Goal: Transaction & Acquisition: Purchase product/service

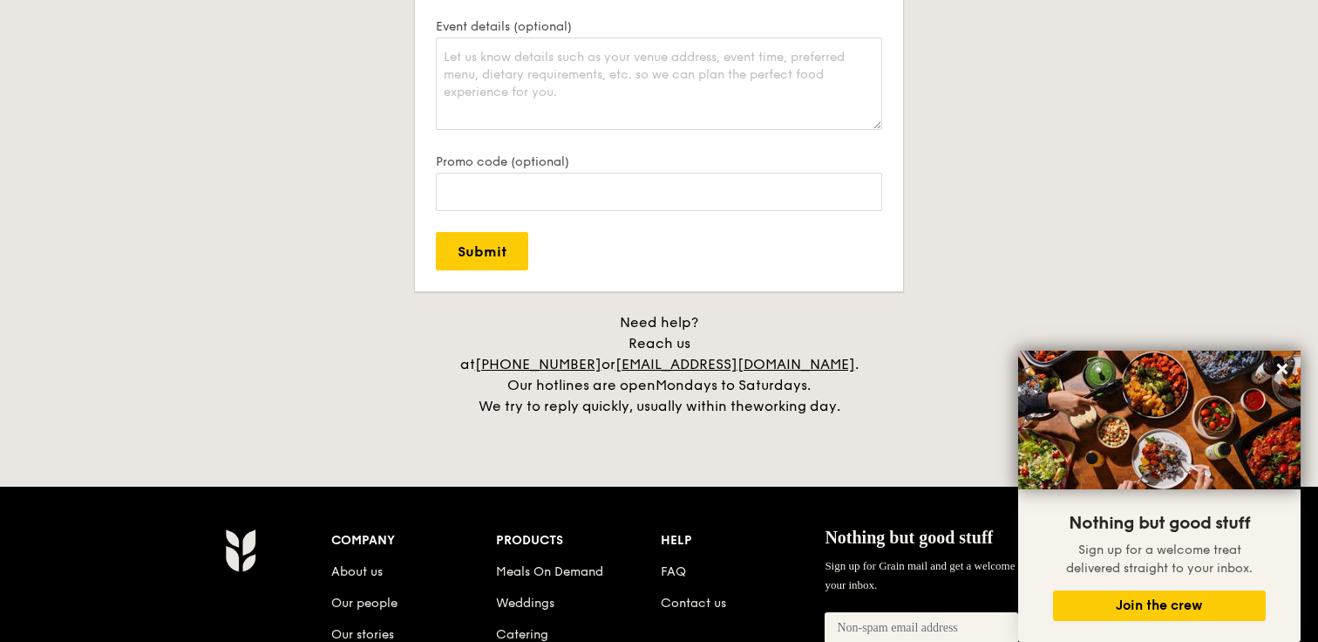
scroll to position [4086, 0]
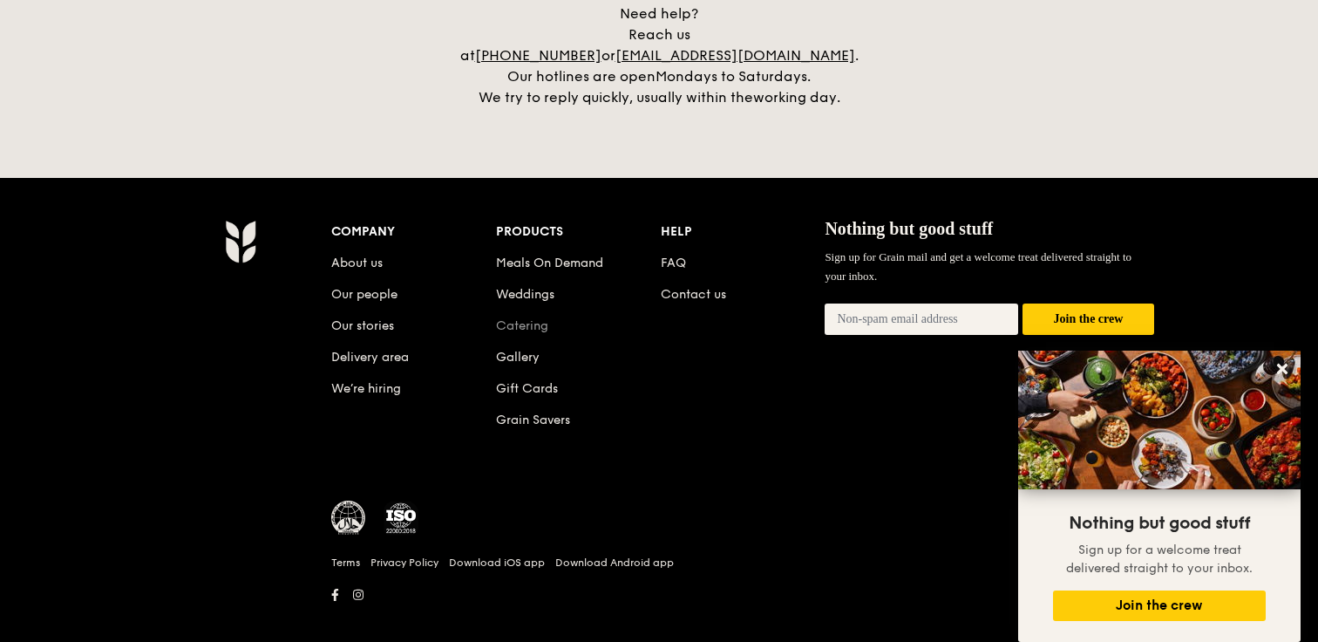
click at [522, 318] on link "Catering" at bounding box center [522, 325] width 52 height 15
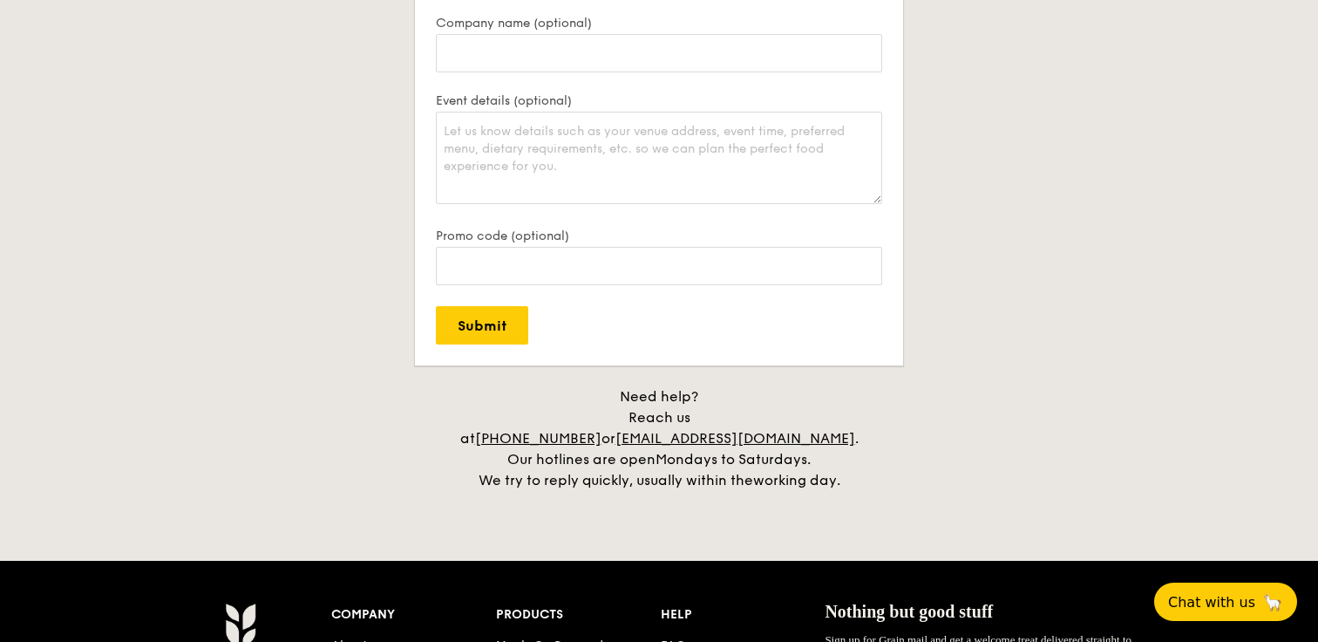
scroll to position [4086, 0]
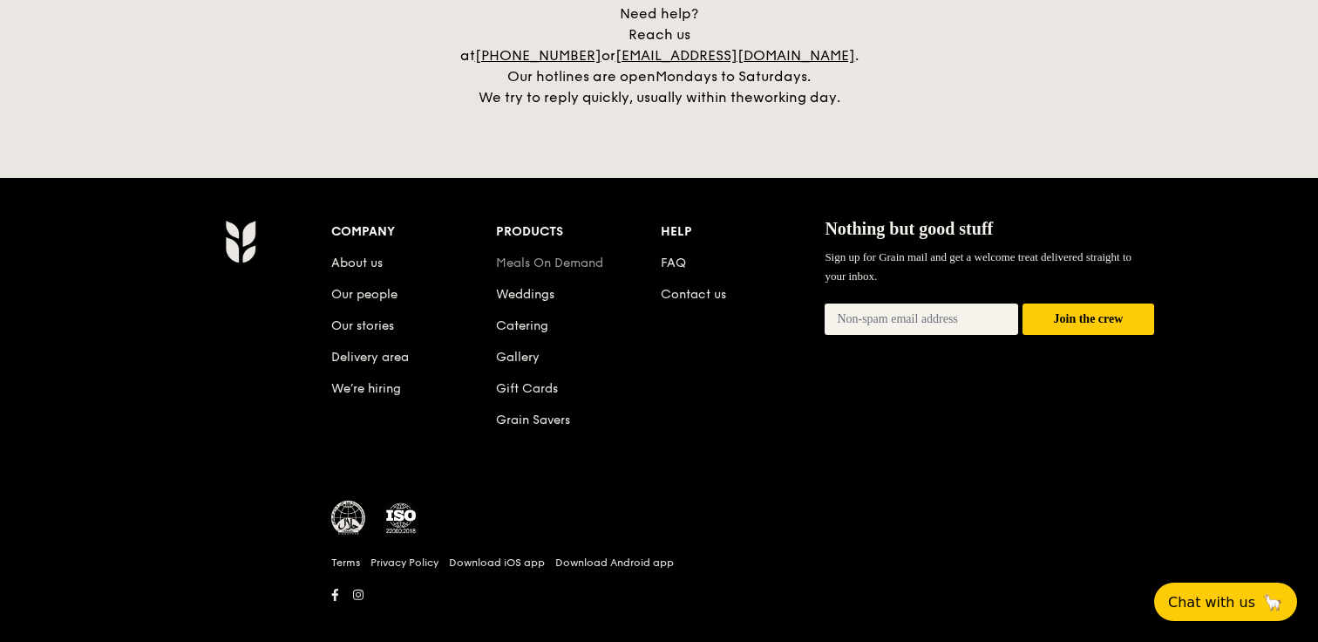
click at [536, 255] on link "Meals On Demand" at bounding box center [549, 262] width 107 height 15
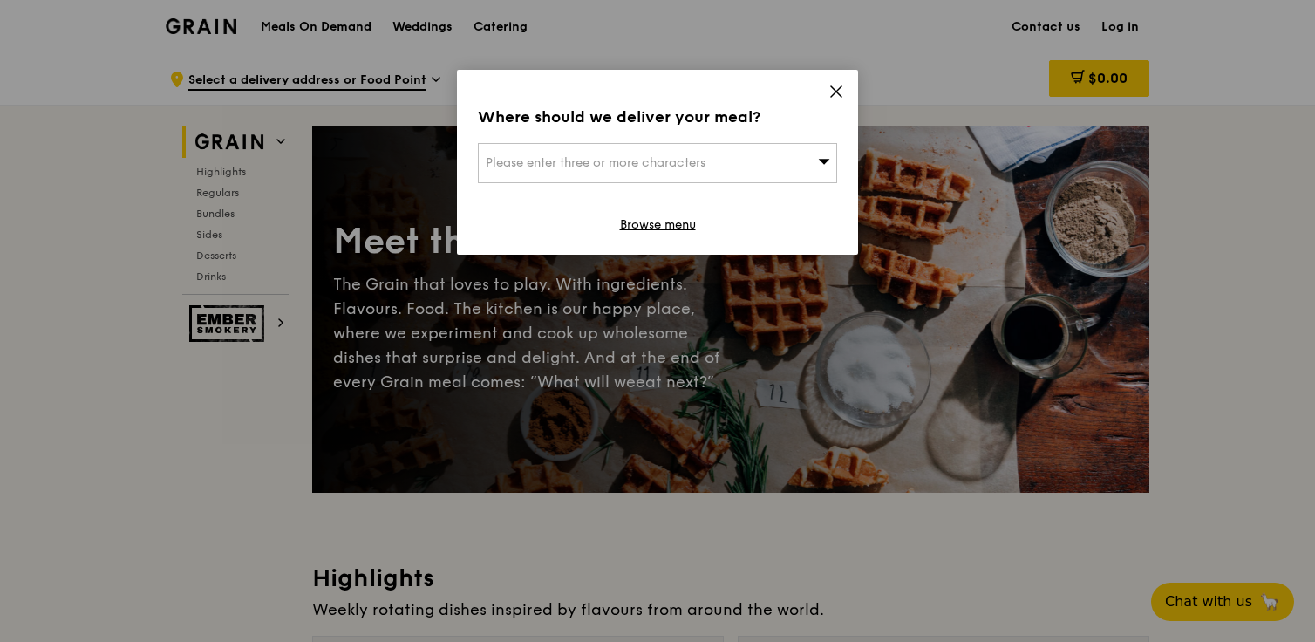
click at [781, 143] on div "Please enter three or more characters" at bounding box center [657, 163] width 359 height 40
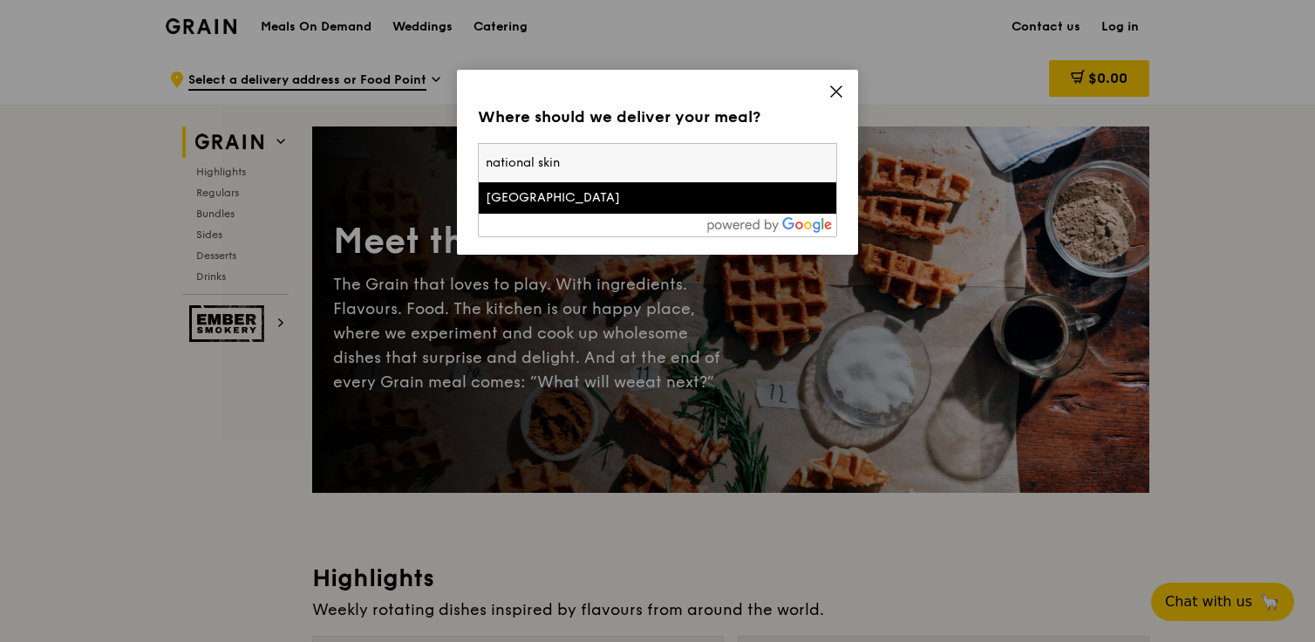
type input "national skin"
click at [739, 198] on div "[GEOGRAPHIC_DATA]" at bounding box center [615, 197] width 258 height 17
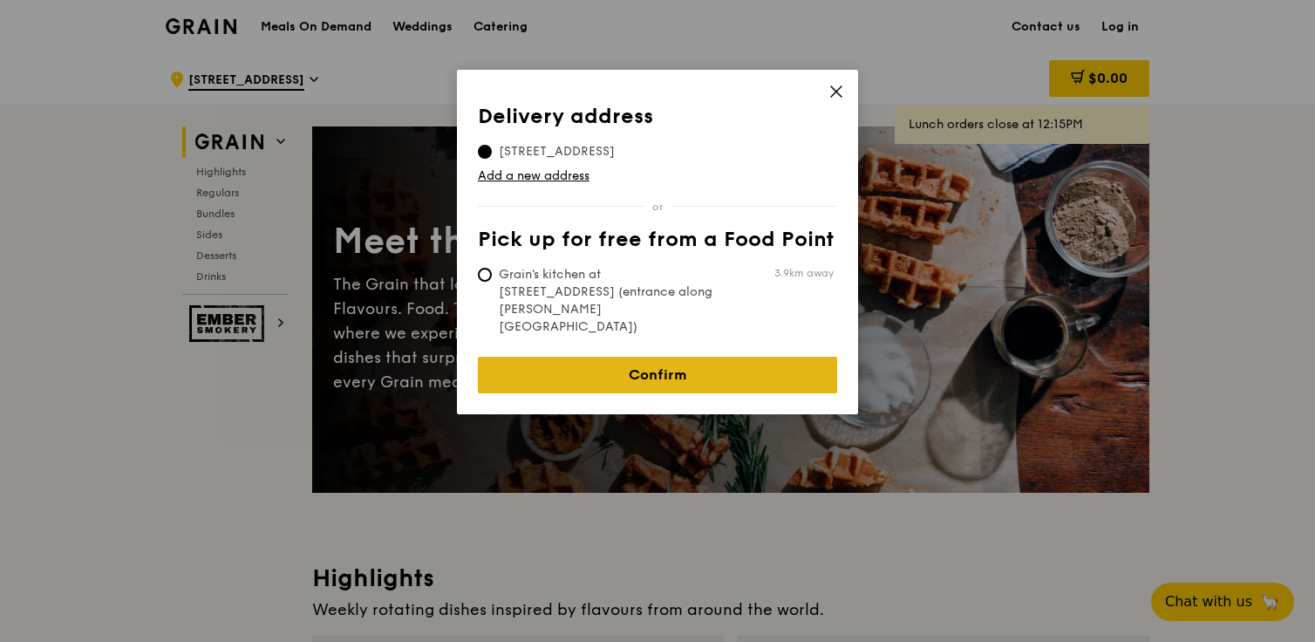
click at [672, 357] on link "Confirm" at bounding box center [657, 375] width 359 height 37
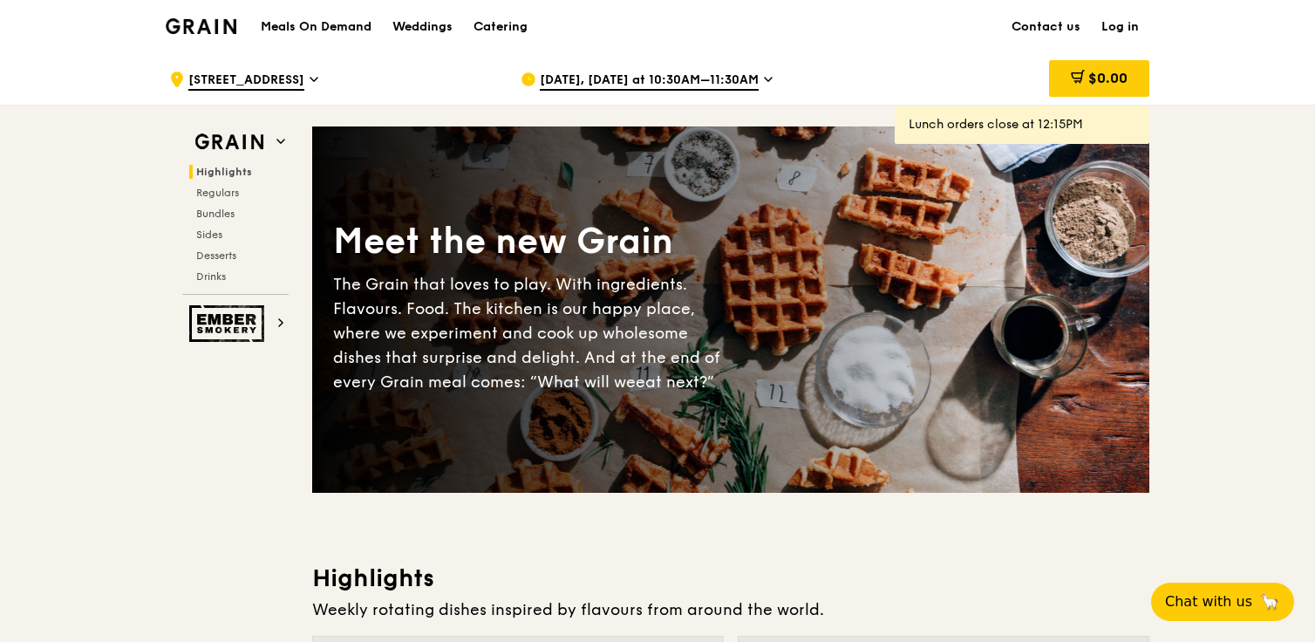
click at [764, 80] on icon at bounding box center [768, 79] width 9 height 16
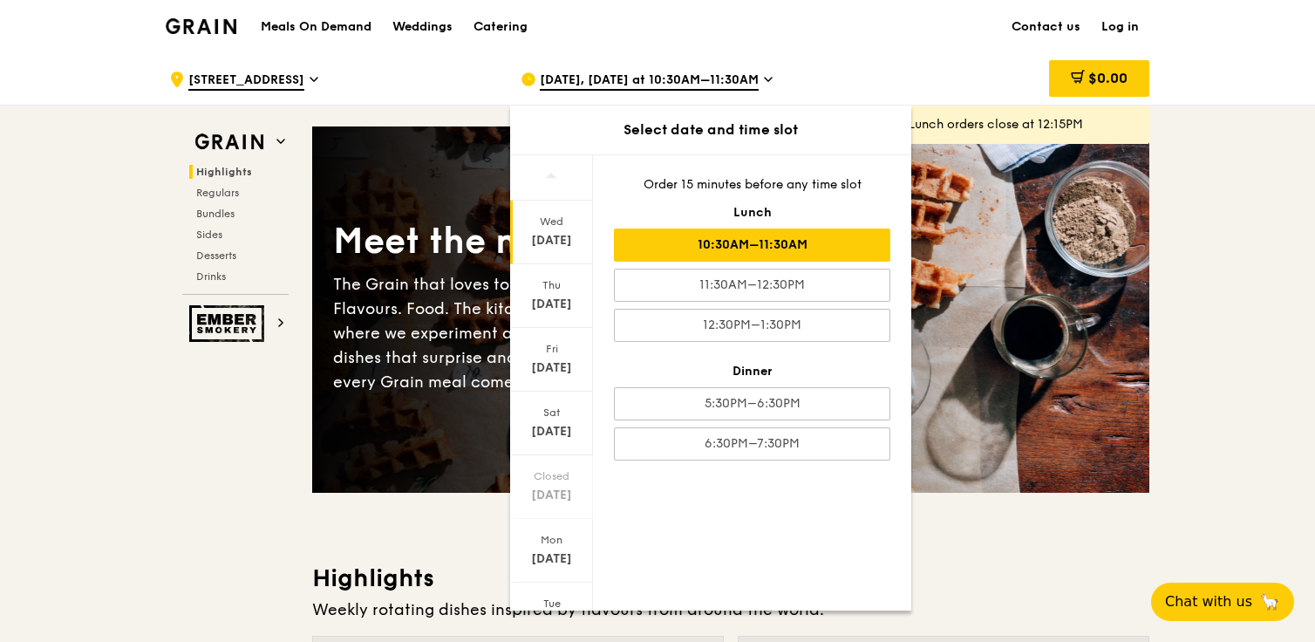
click at [822, 79] on div "[DATE], [DATE] at 10:30AM–11:30AM" at bounding box center [681, 79] width 323 height 52
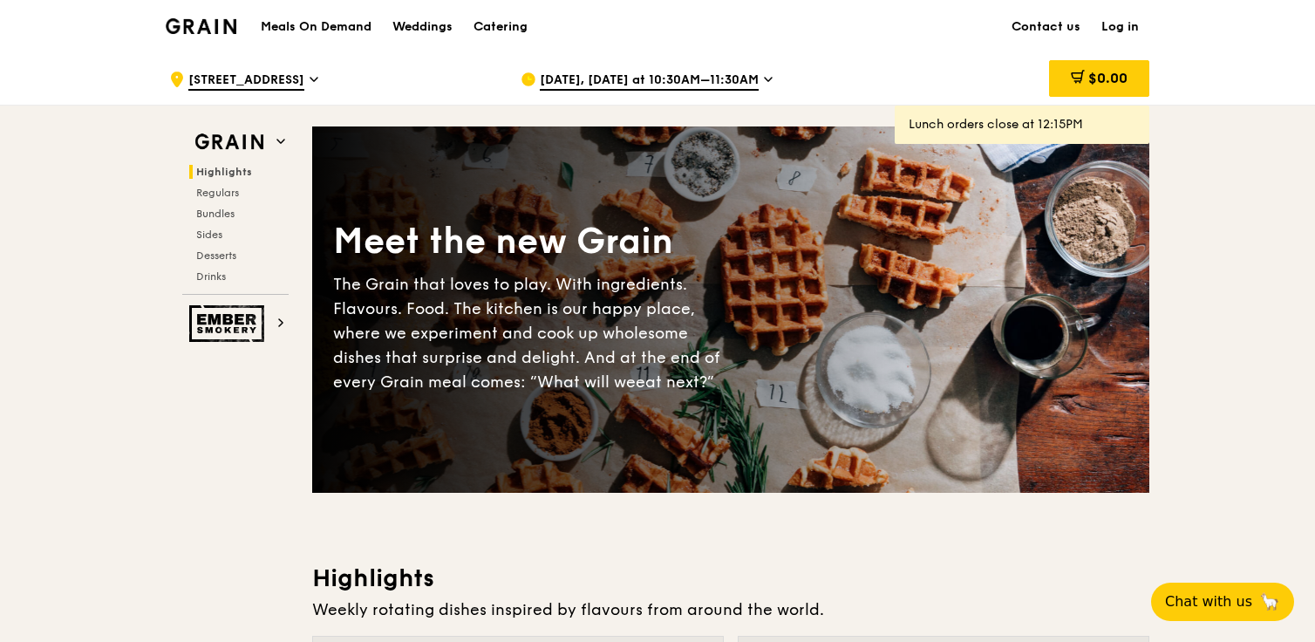
click at [689, 83] on span "[DATE], [DATE] at 10:30AM–11:30AM" at bounding box center [649, 80] width 219 height 19
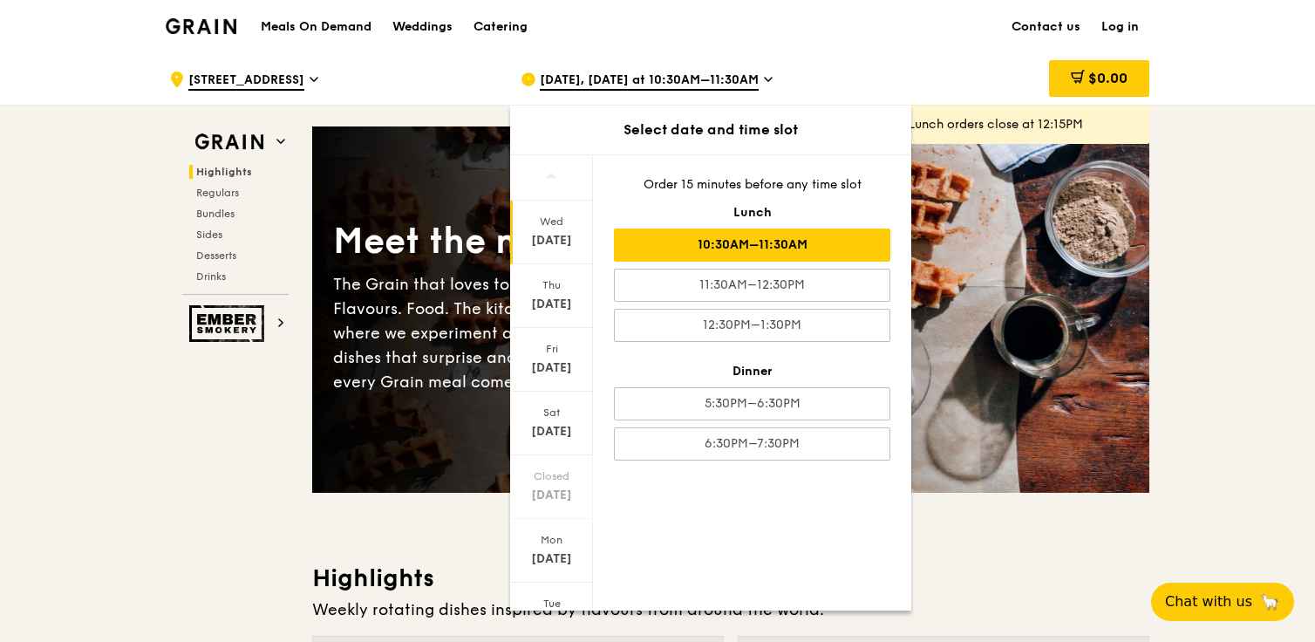
click at [629, 25] on div "Meals On Demand Weddings Catering Contact us Log in" at bounding box center [657, 26] width 983 height 53
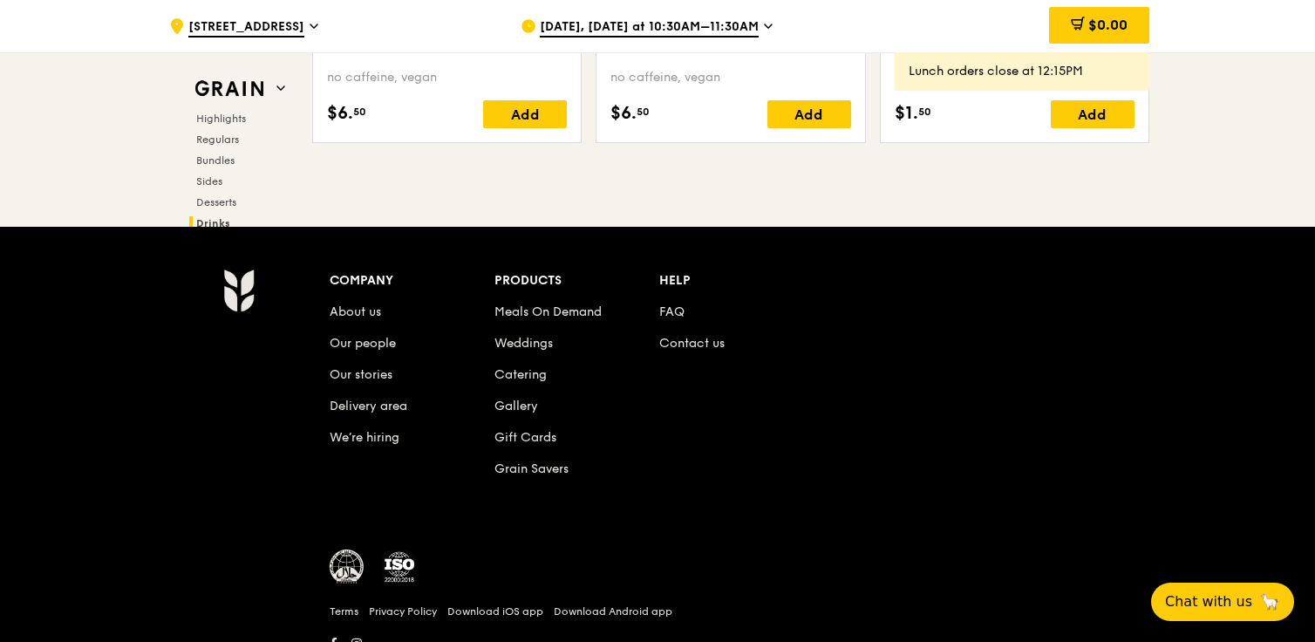
scroll to position [7308, 0]
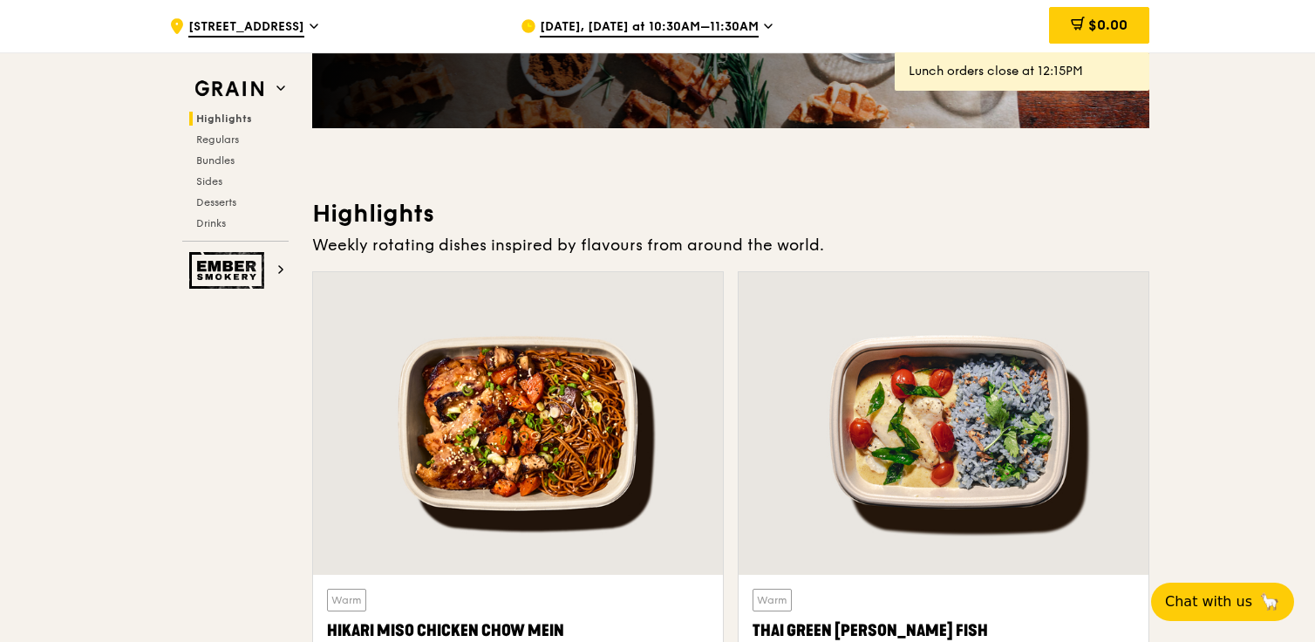
scroll to position [559, 0]
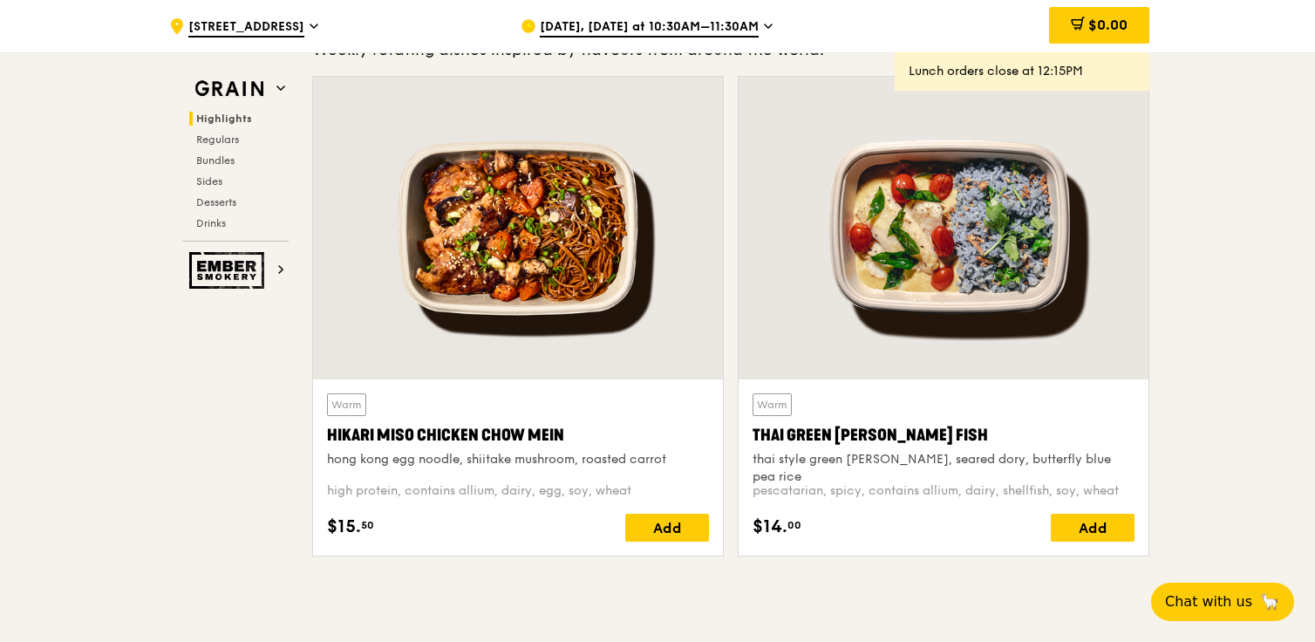
click at [485, 343] on div at bounding box center [518, 228] width 410 height 303
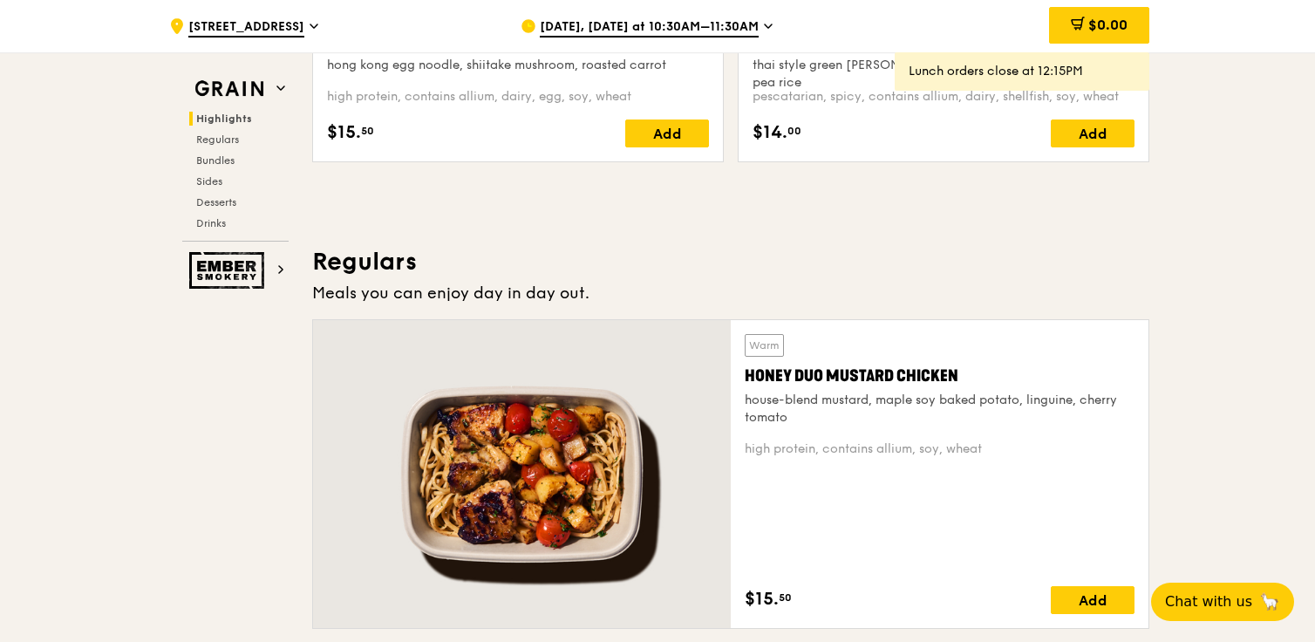
scroll to position [973, 0]
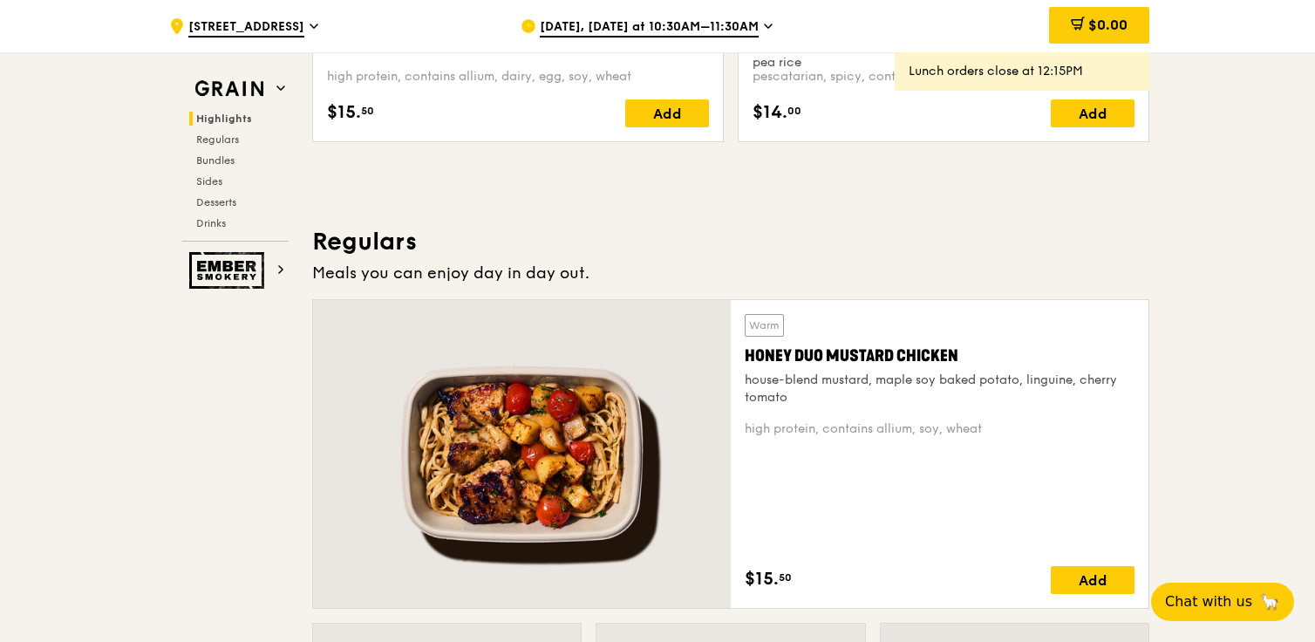
click at [525, 81] on div "high protein, contains allium, dairy, egg, soy, wheat" at bounding box center [518, 76] width 382 height 17
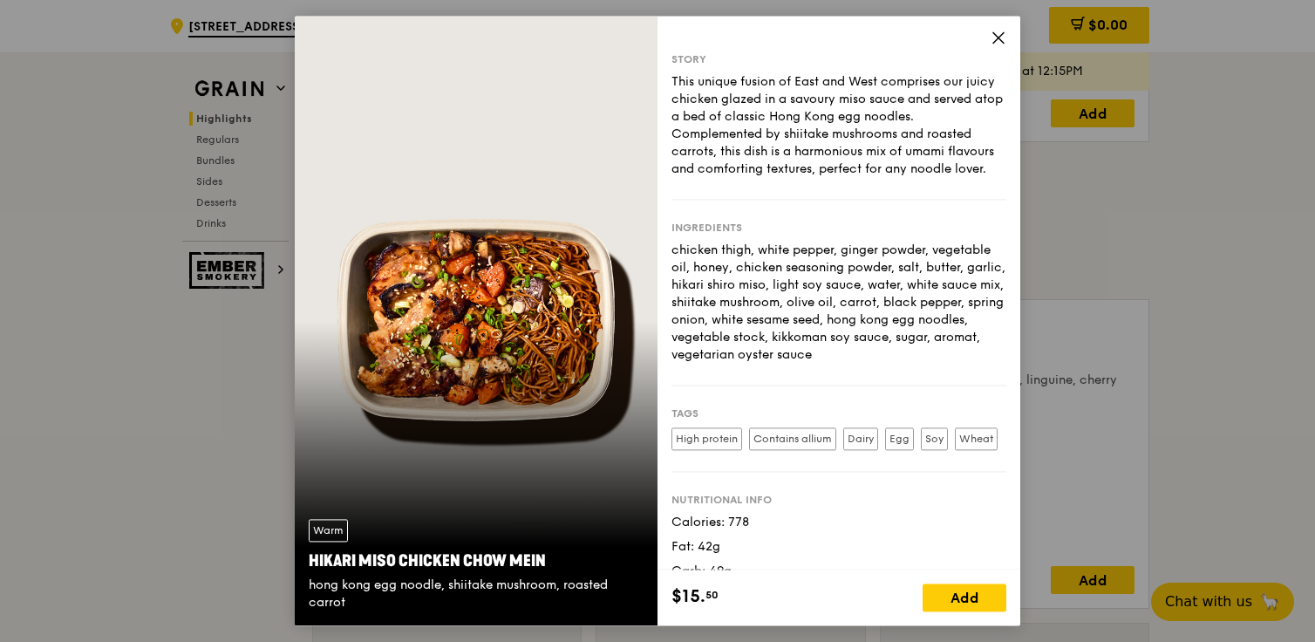
scroll to position [49, 0]
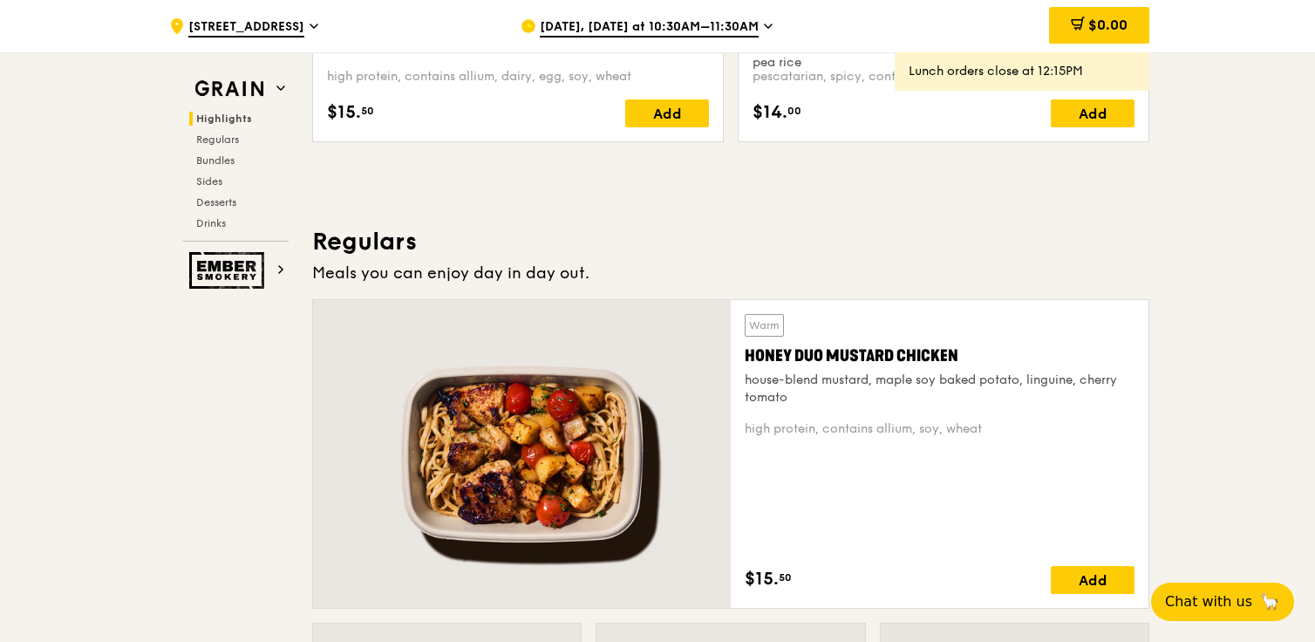
click at [631, 415] on div at bounding box center [522, 454] width 418 height 308
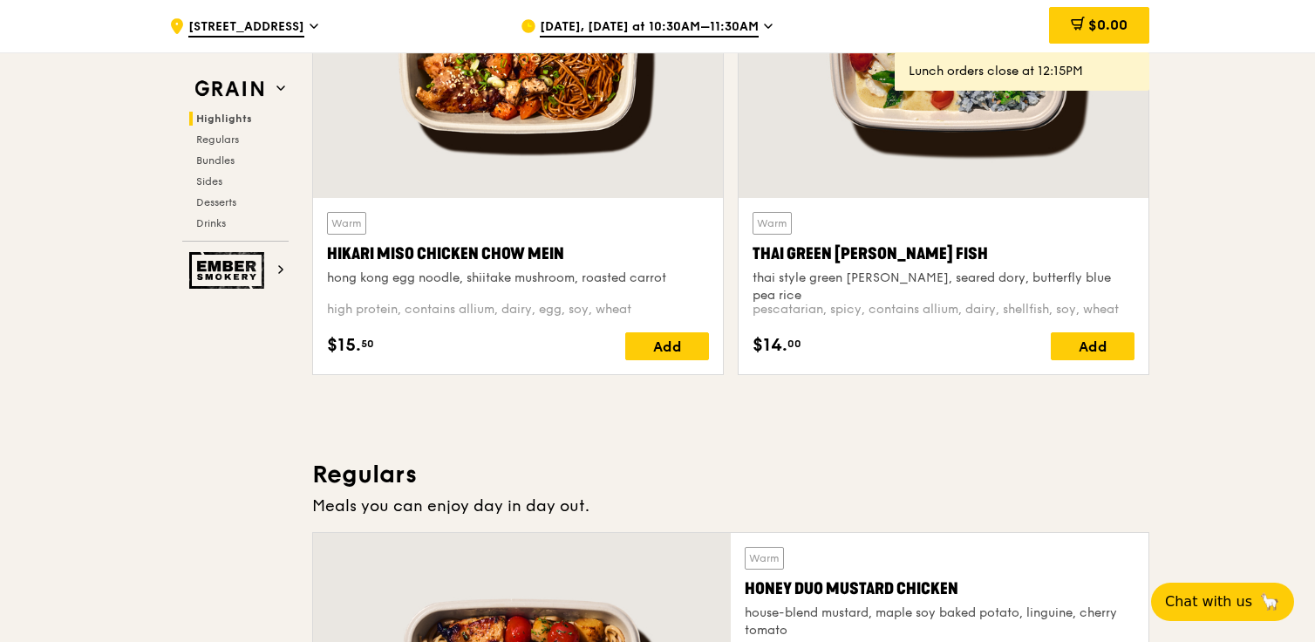
scroll to position [601, 0]
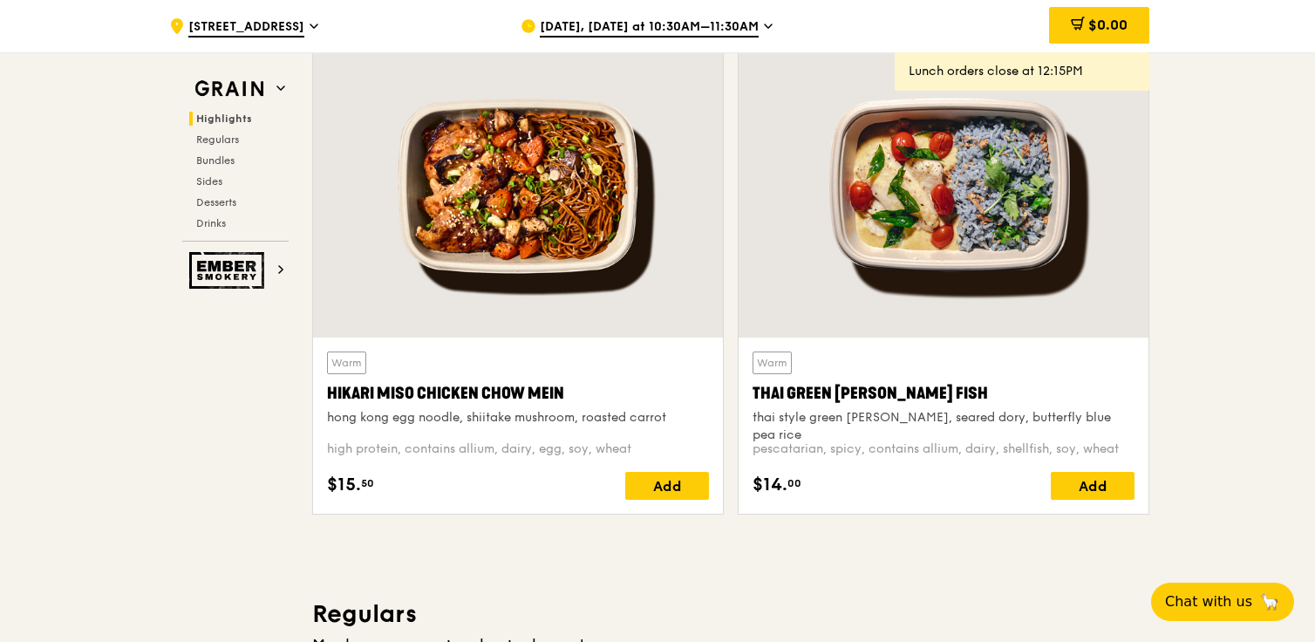
click at [958, 278] on div at bounding box center [943, 186] width 410 height 303
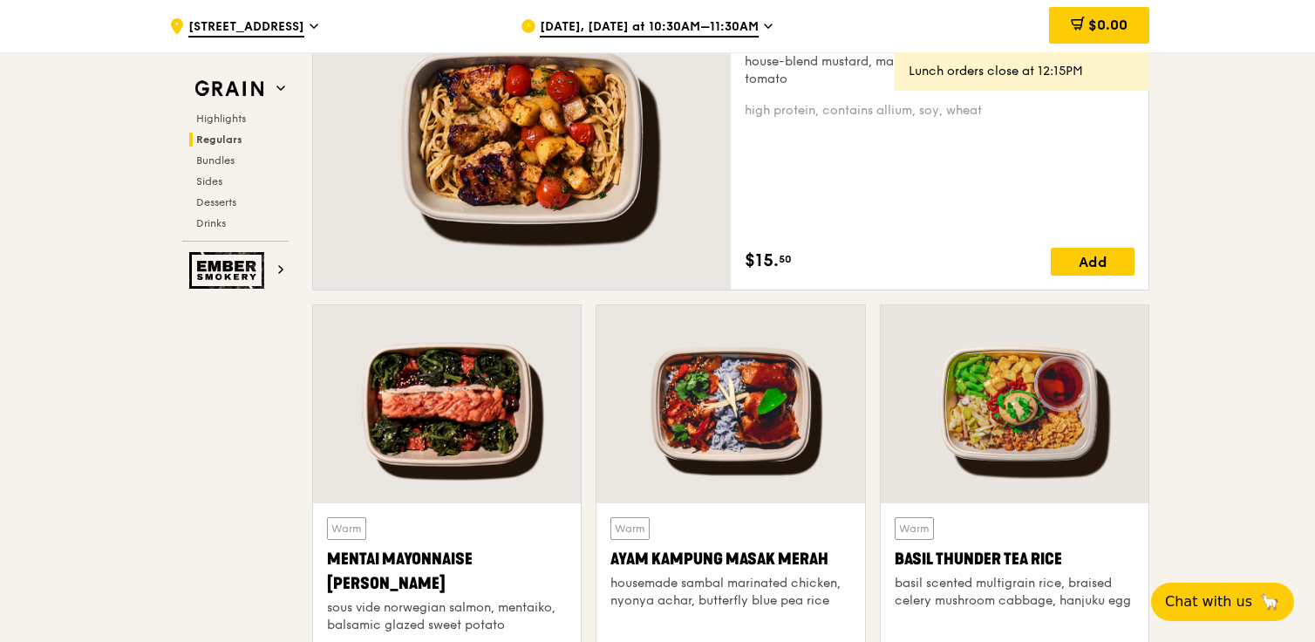
scroll to position [1497, 0]
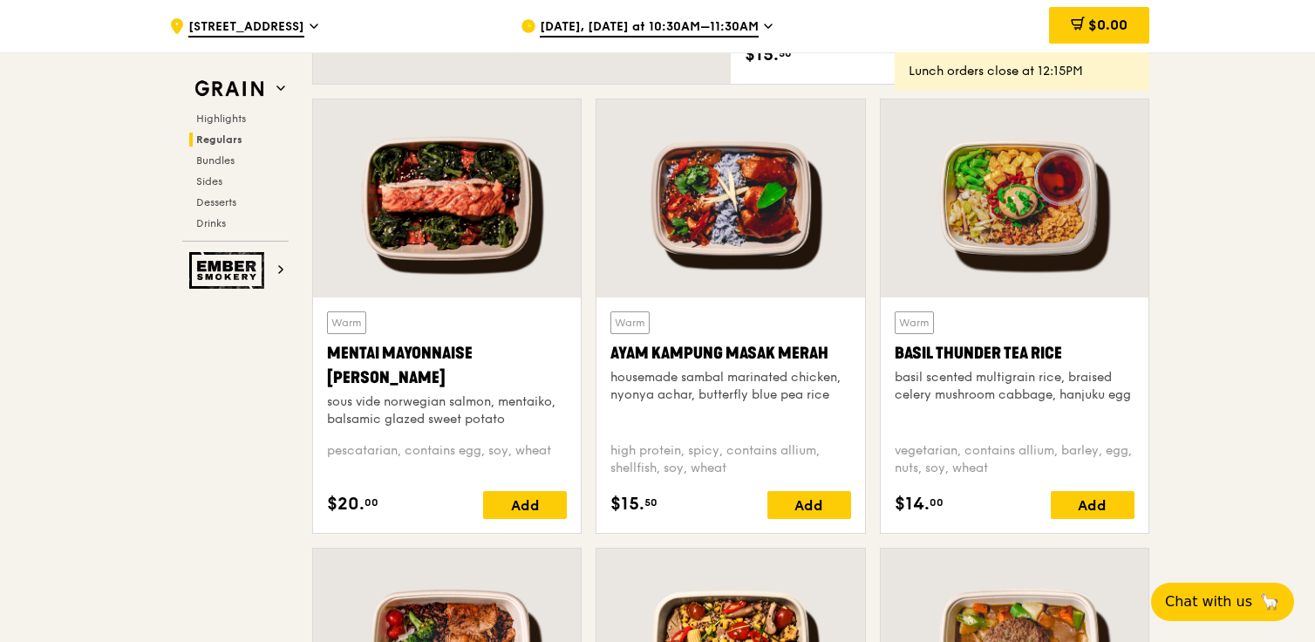
click at [432, 361] on div "Mentai Mayonnaise [PERSON_NAME]" at bounding box center [447, 365] width 240 height 49
click at [1026, 184] on div at bounding box center [1014, 198] width 268 height 198
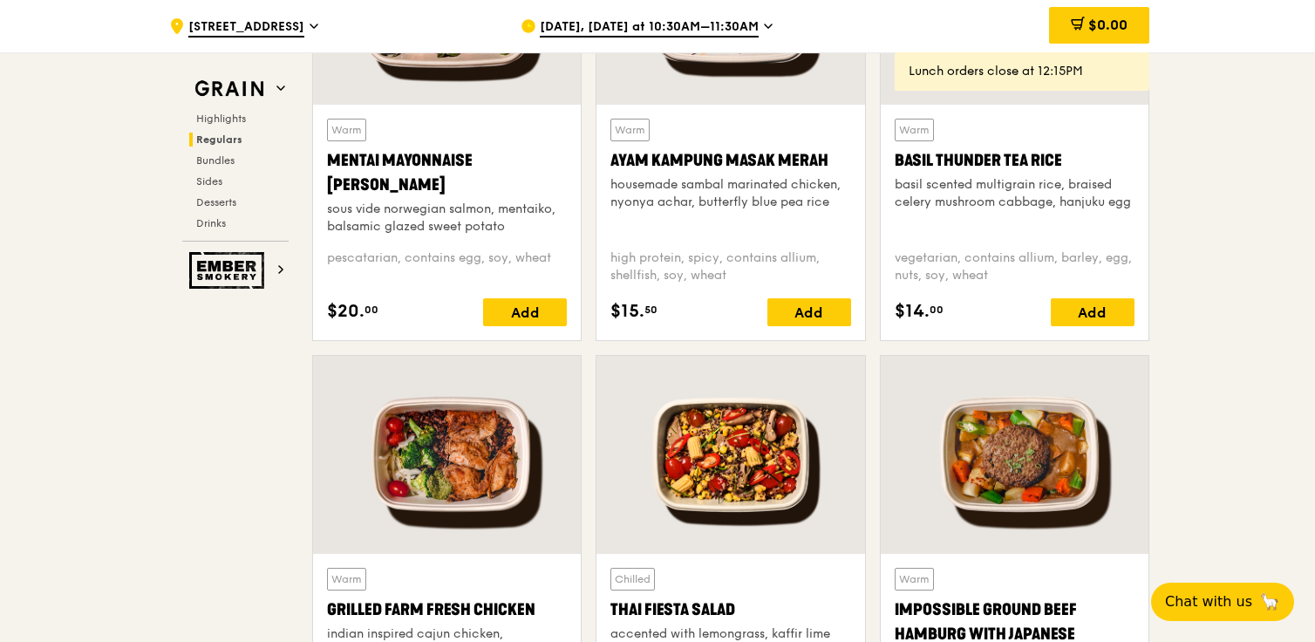
scroll to position [1915, 0]
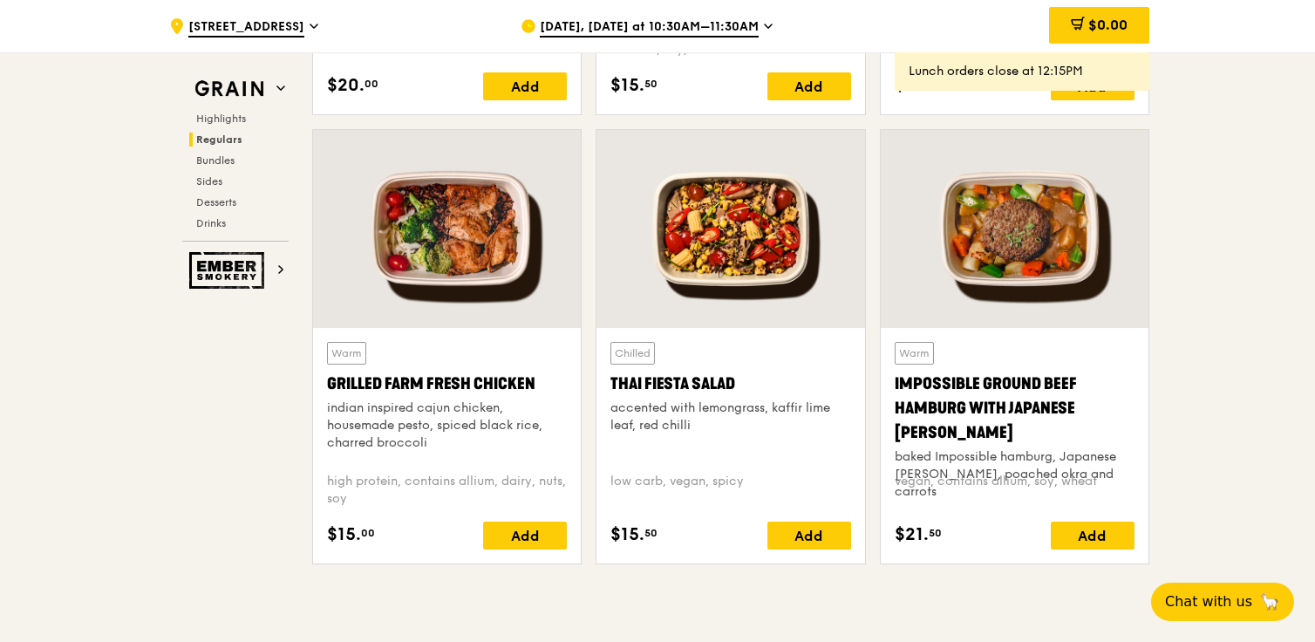
click at [497, 312] on div at bounding box center [447, 229] width 268 height 198
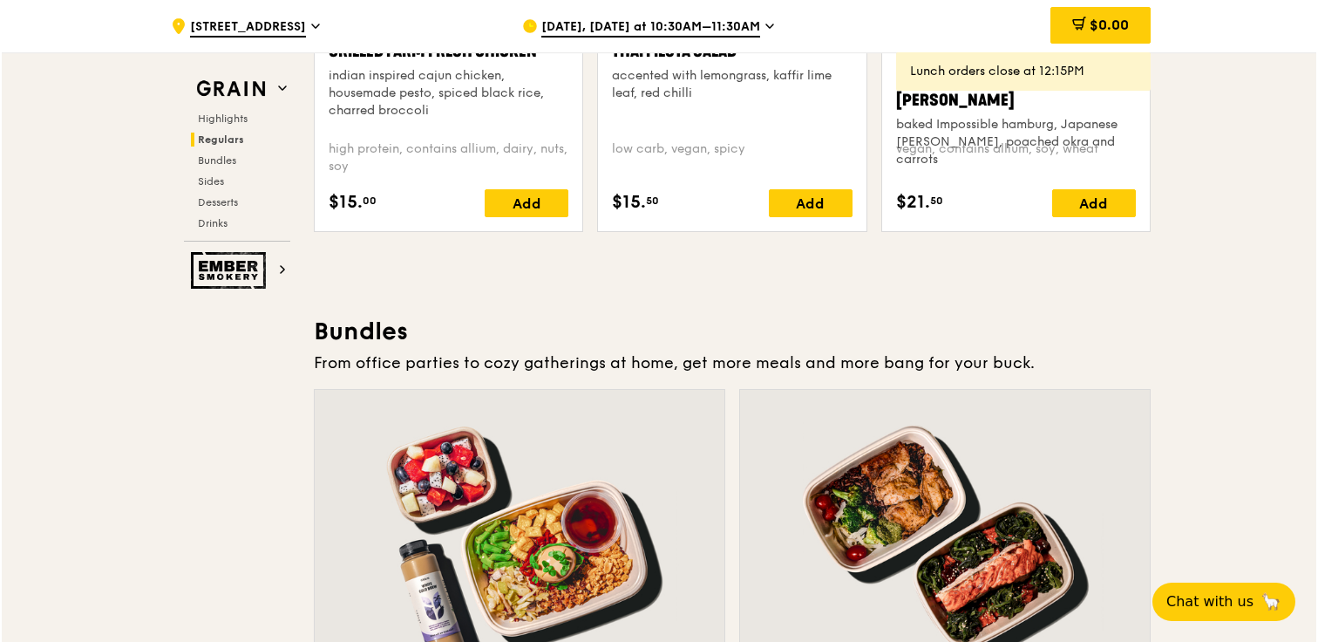
scroll to position [2500, 0]
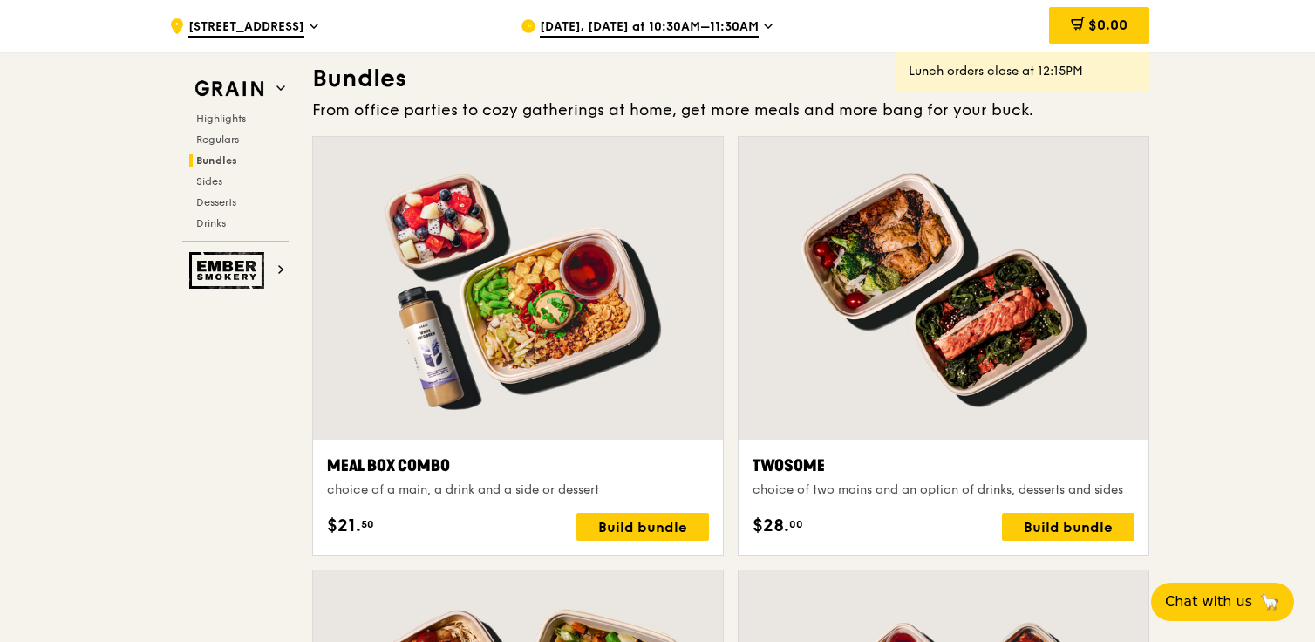
click at [595, 305] on div at bounding box center [518, 288] width 410 height 303
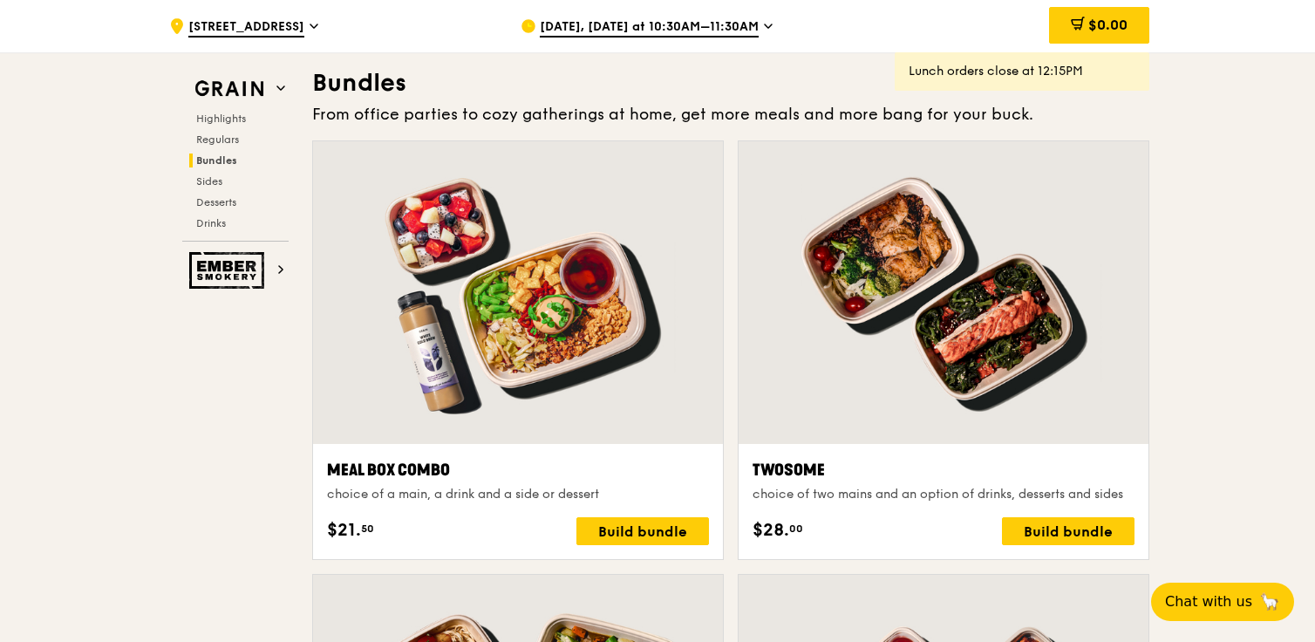
scroll to position [2501, 0]
